Goal: Complete application form

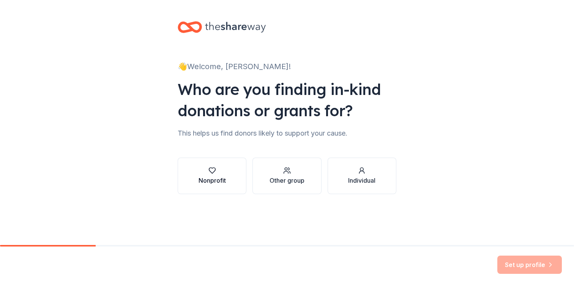
click at [227, 174] on button "Nonprofit" at bounding box center [212, 176] width 69 height 36
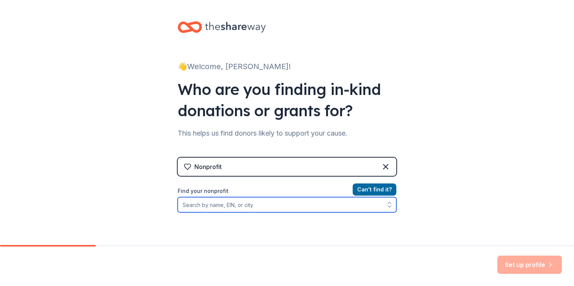
click at [225, 201] on input "Find your nonprofit" at bounding box center [287, 204] width 219 height 15
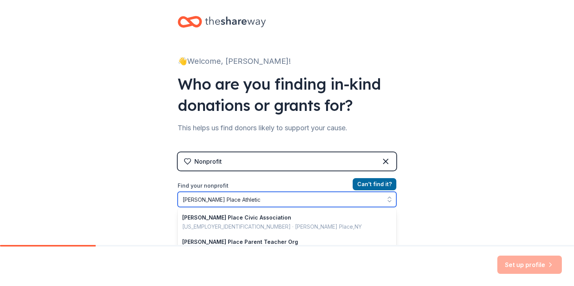
type input "[PERSON_NAME] Place Athletic"
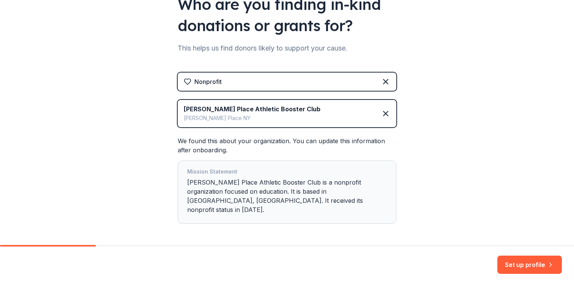
scroll to position [106, 0]
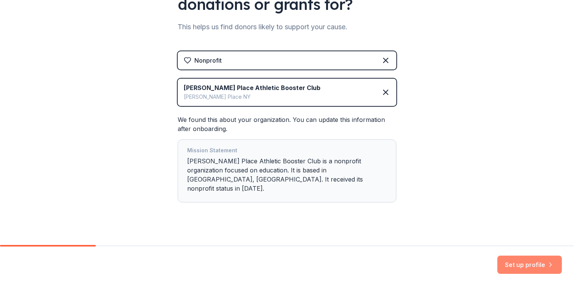
click at [519, 264] on button "Set up profile" at bounding box center [529, 265] width 65 height 18
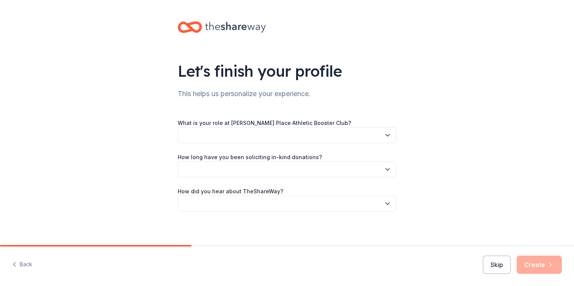
click at [202, 137] on button "button" at bounding box center [287, 135] width 219 height 16
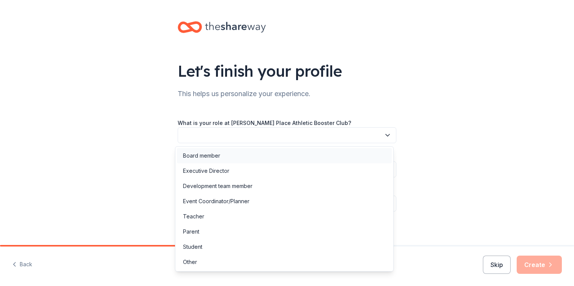
click at [203, 151] on div "Board member" at bounding box center [201, 155] width 37 height 9
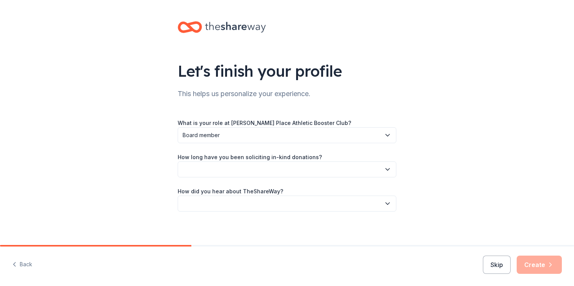
click at [202, 173] on button "button" at bounding box center [287, 169] width 219 height 16
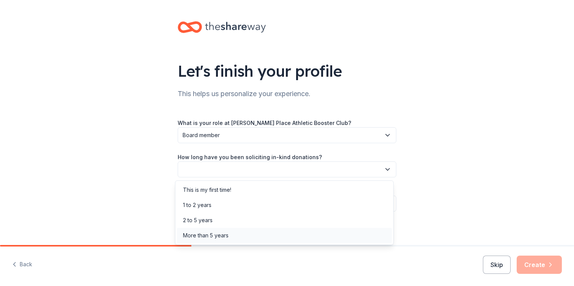
click at [207, 236] on div "More than 5 years" at bounding box center [206, 235] width 46 height 9
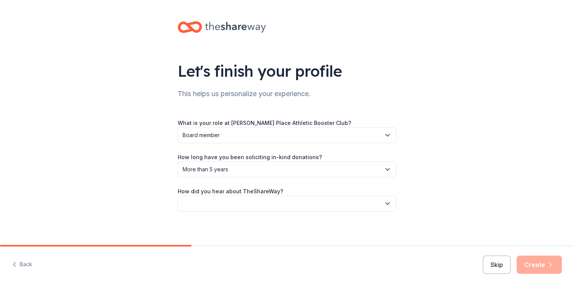
click at [202, 200] on button "button" at bounding box center [287, 204] width 219 height 16
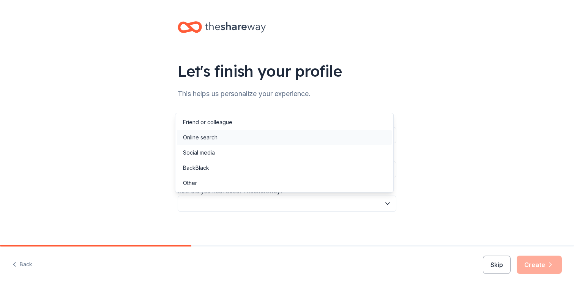
click at [202, 137] on div "Online search" at bounding box center [200, 137] width 35 height 9
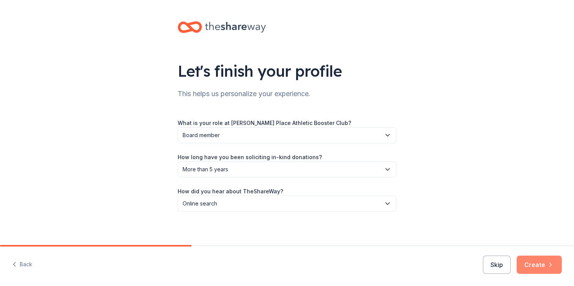
click at [541, 262] on button "Create" at bounding box center [539, 265] width 45 height 18
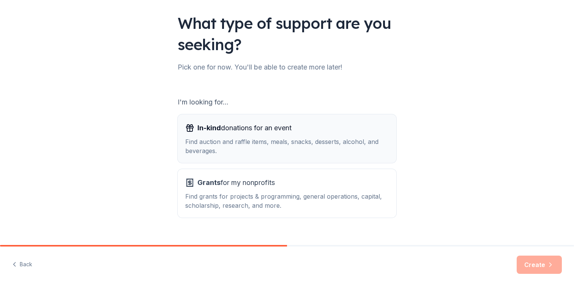
scroll to position [51, 0]
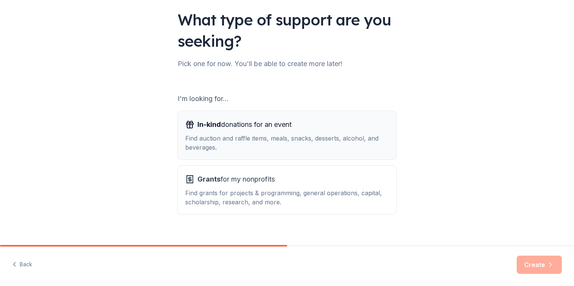
click at [240, 134] on div "Find auction and raffle items, meals, snacks, desserts, alcohol, and beverages." at bounding box center [287, 143] width 204 height 18
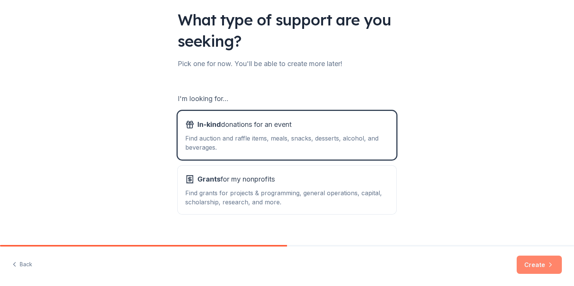
click at [537, 266] on button "Create" at bounding box center [539, 265] width 45 height 18
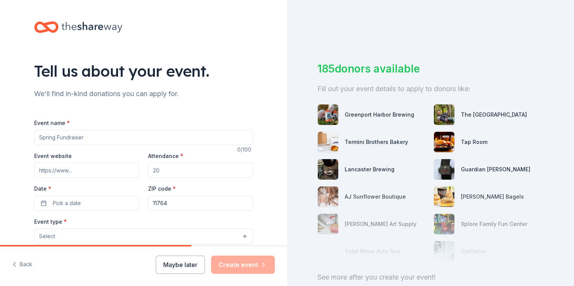
click at [82, 137] on input "Event name *" at bounding box center [143, 137] width 219 height 15
type input "2025 Panther Pride Golf Classic"
click at [55, 170] on input "Event website" at bounding box center [86, 170] width 105 height 15
paste input "[URL][DOMAIN_NAME]"
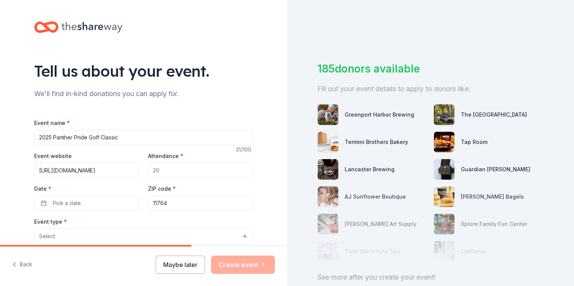
type input "[URL][DOMAIN_NAME]"
click at [169, 171] on input "Attendance *" at bounding box center [200, 170] width 105 height 15
type input "2"
type input "300"
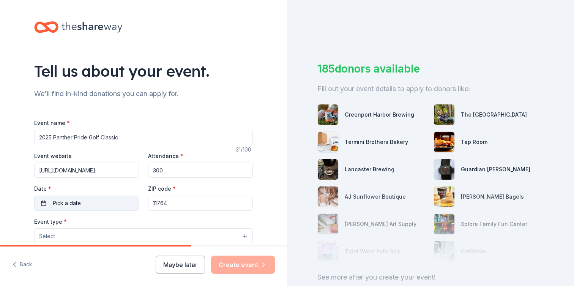
click at [83, 202] on button "Pick a date" at bounding box center [86, 203] width 105 height 15
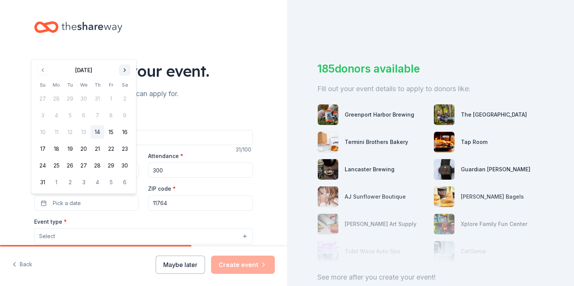
click at [126, 68] on button "Go to next month" at bounding box center [125, 70] width 11 height 11
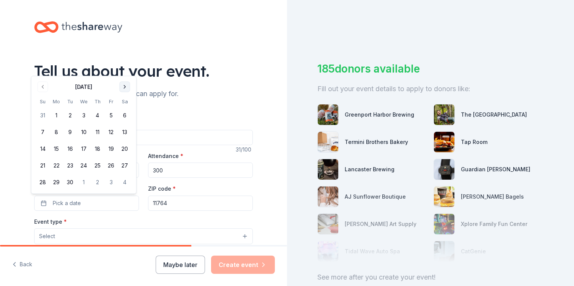
click at [126, 68] on div "Tell us about your event." at bounding box center [143, 70] width 219 height 21
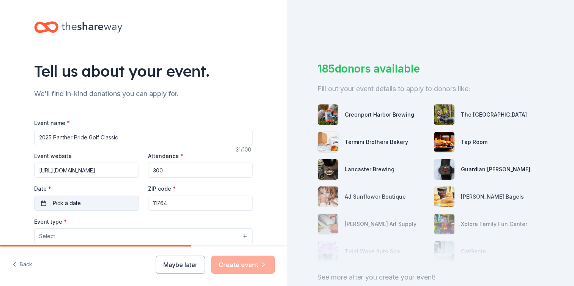
click at [101, 204] on button "Pick a date" at bounding box center [86, 203] width 105 height 15
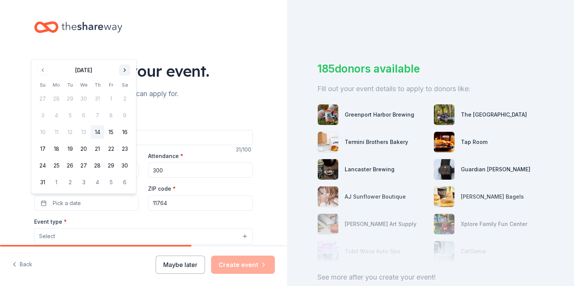
click at [125, 71] on button "Go to next month" at bounding box center [125, 70] width 11 height 11
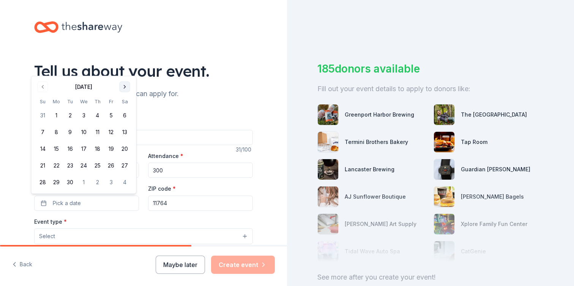
click at [124, 89] on button "Go to next month" at bounding box center [125, 87] width 11 height 11
click at [97, 116] on button "2" at bounding box center [98, 116] width 14 height 14
click at [169, 200] on input "11764" at bounding box center [200, 203] width 105 height 15
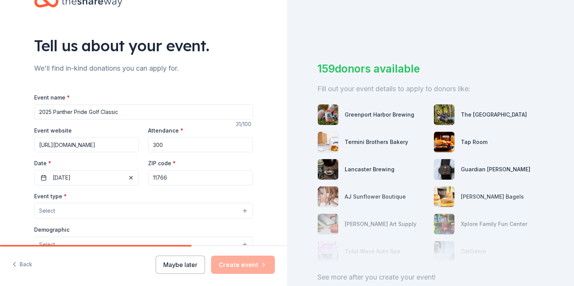
scroll to position [35, 0]
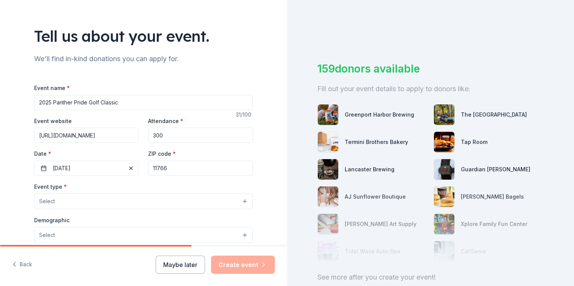
type input "11766"
click at [99, 199] on button "Select" at bounding box center [143, 201] width 219 height 16
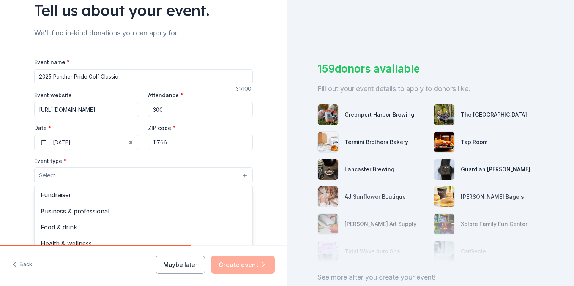
scroll to position [68, 0]
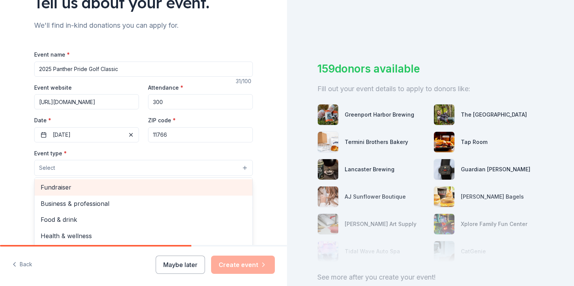
click at [81, 188] on span "Fundraiser" at bounding box center [144, 187] width 206 height 10
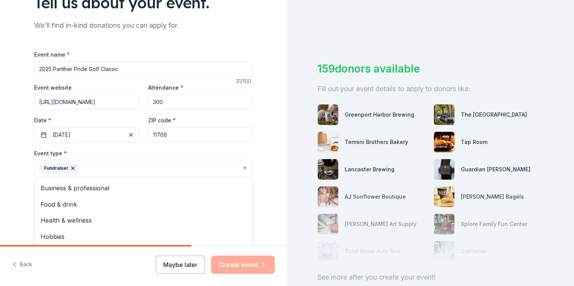
click at [9, 175] on div "Tell us about your event. We'll find in-kind donations you can apply for. Event…" at bounding box center [143, 185] width 287 height 506
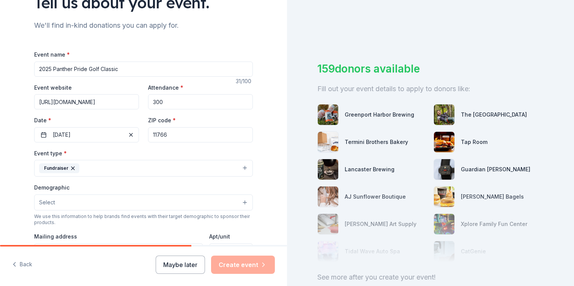
click at [144, 169] on button "Fundraiser" at bounding box center [143, 168] width 219 height 17
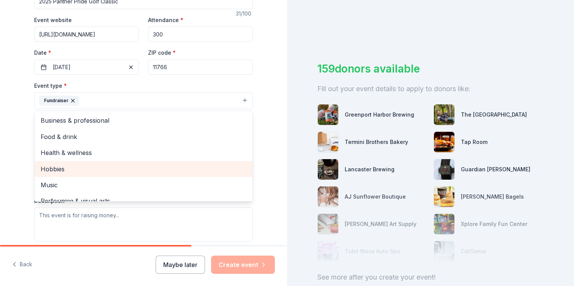
scroll to position [9, 0]
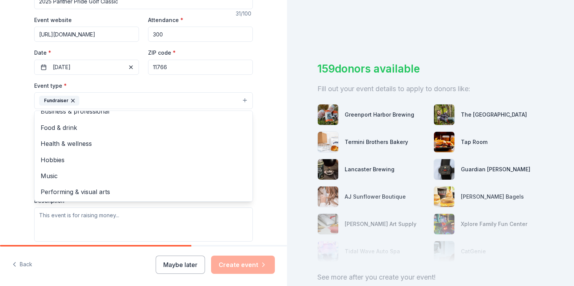
click at [22, 147] on div "Tell us about your event. We'll find in-kind donations you can apply for. Event…" at bounding box center [143, 117] width 243 height 506
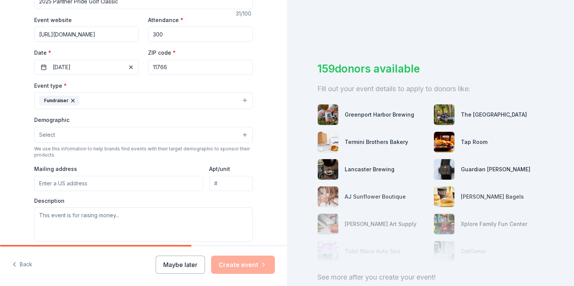
click at [62, 134] on button "Select" at bounding box center [143, 135] width 219 height 16
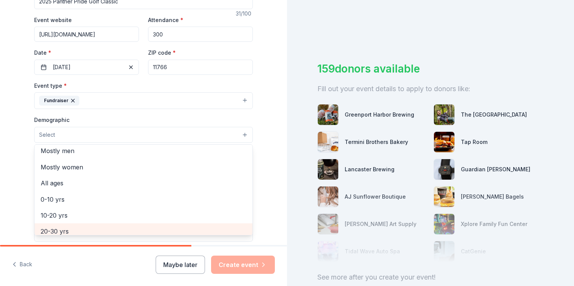
scroll to position [0, 0]
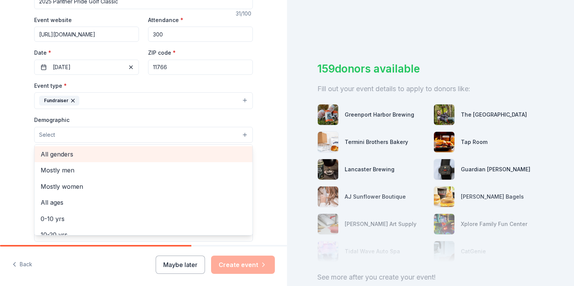
click at [61, 153] on span "All genders" at bounding box center [144, 154] width 206 height 10
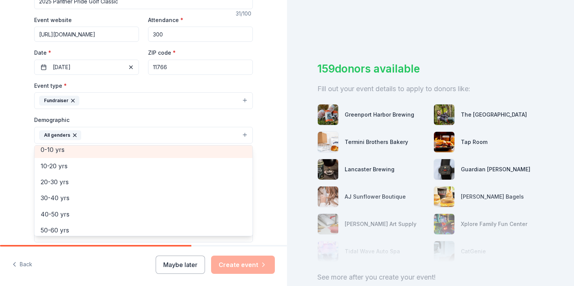
scroll to position [55, 0]
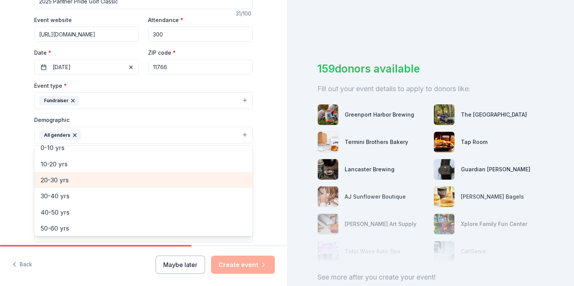
click at [54, 181] on span "20-30 yrs" at bounding box center [144, 180] width 206 height 10
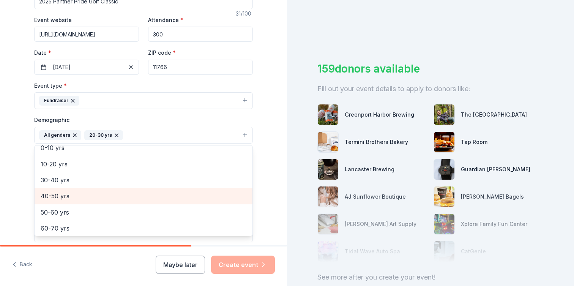
click at [54, 198] on span "40-50 yrs" at bounding box center [144, 196] width 206 height 10
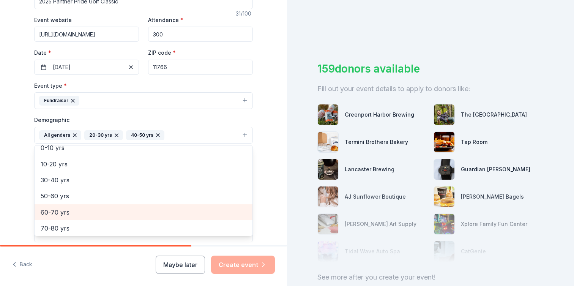
click at [55, 210] on span "60-70 yrs" at bounding box center [144, 212] width 206 height 10
click at [61, 209] on span "70-80 yrs" at bounding box center [144, 212] width 206 height 10
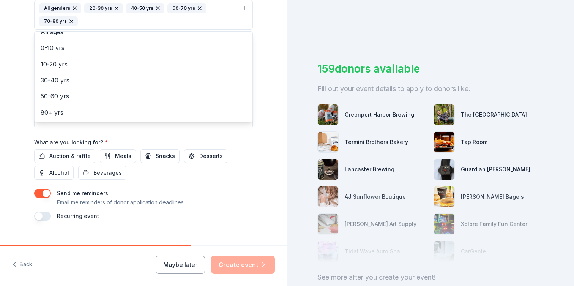
scroll to position [275, 0]
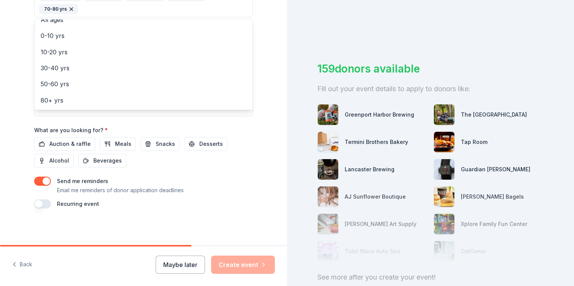
click at [63, 143] on div "Event name * 2025 Panther Pride Golf Classic 31 /100 Event website [URL][DOMAIN…" at bounding box center [143, 25] width 219 height 365
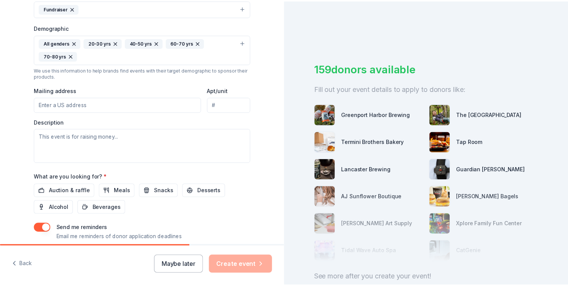
scroll to position [219, 0]
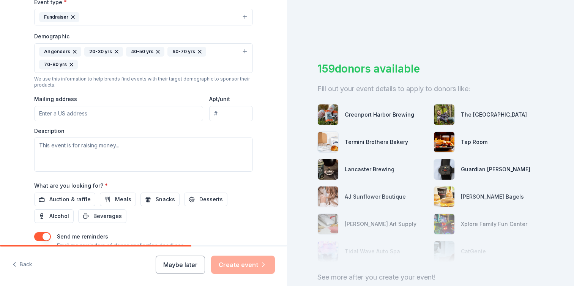
click at [62, 112] on input "Mailing address" at bounding box center [118, 113] width 169 height 15
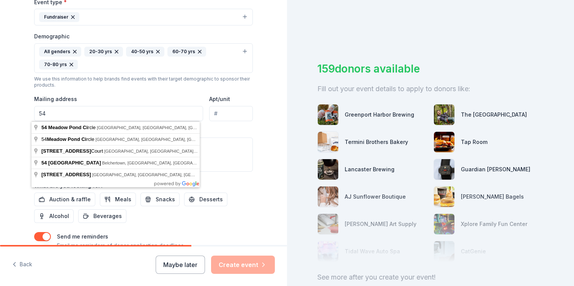
type input "5"
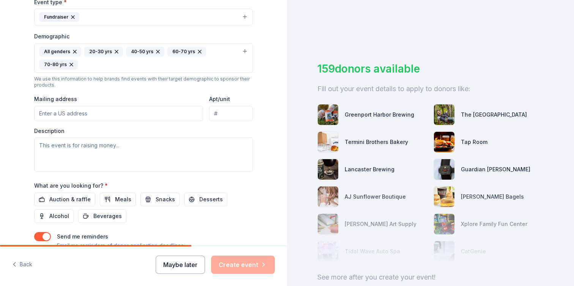
click at [182, 263] on button "Maybe later" at bounding box center [180, 265] width 49 height 18
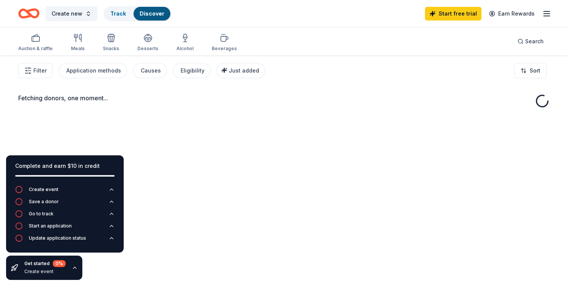
click at [77, 114] on div "Fetching donors, one moment..." at bounding box center [284, 198] width 568 height 286
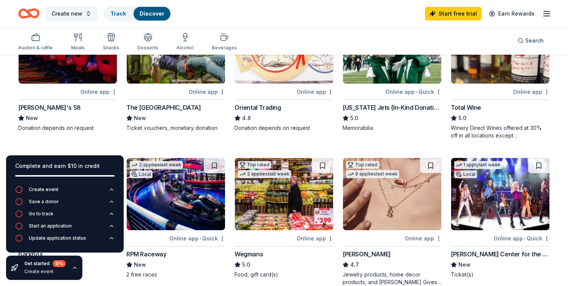
scroll to position [109, 0]
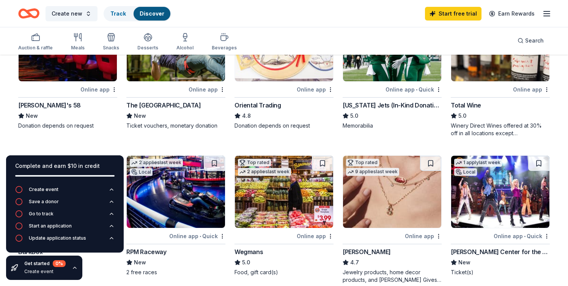
click at [81, 123] on div "Donation depends on request" at bounding box center [67, 126] width 99 height 8
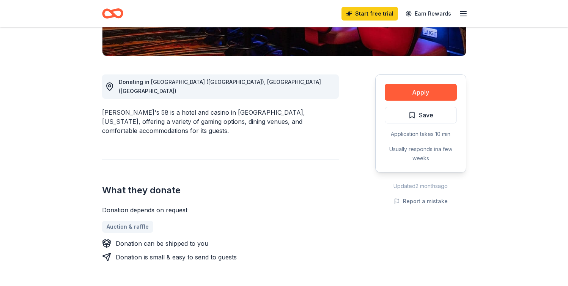
scroll to position [175, 0]
